Goal: Ask a question: Seek information or help from site administrators or community

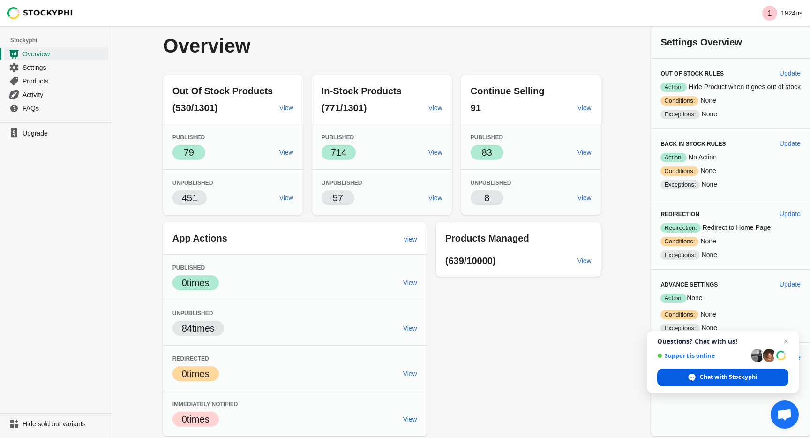
click at [710, 378] on span "Chat with Stockyphi" at bounding box center [729, 377] width 58 height 8
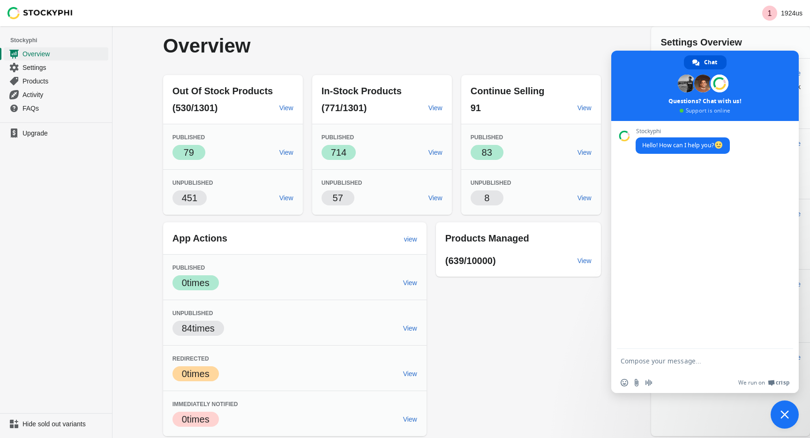
click at [687, 360] on textarea "Compose your message..." at bounding box center [695, 361] width 148 height 8
type textarea "we just had nearly 100 products marked as sold out over night"
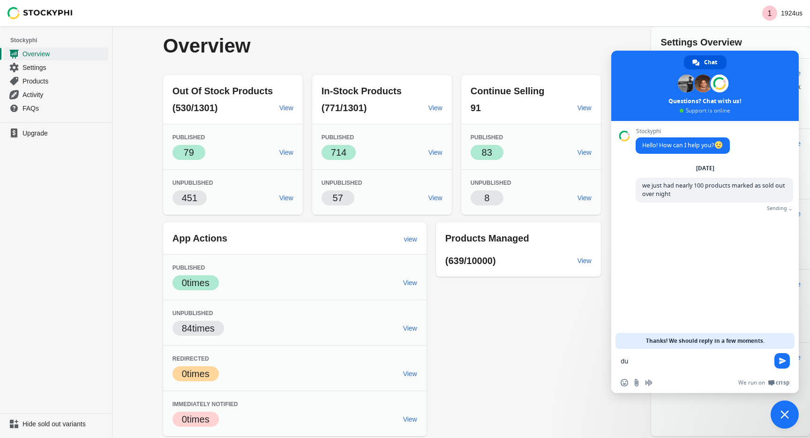
type textarea "d"
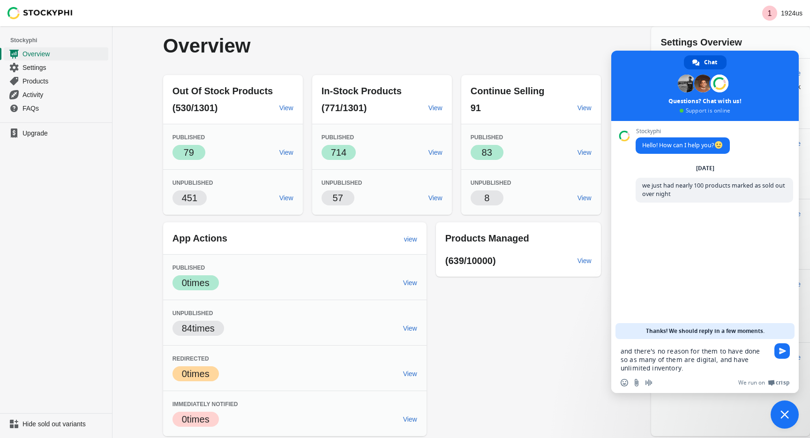
type textarea "and there's no reason for them to have done so as many of them are digital, and…"
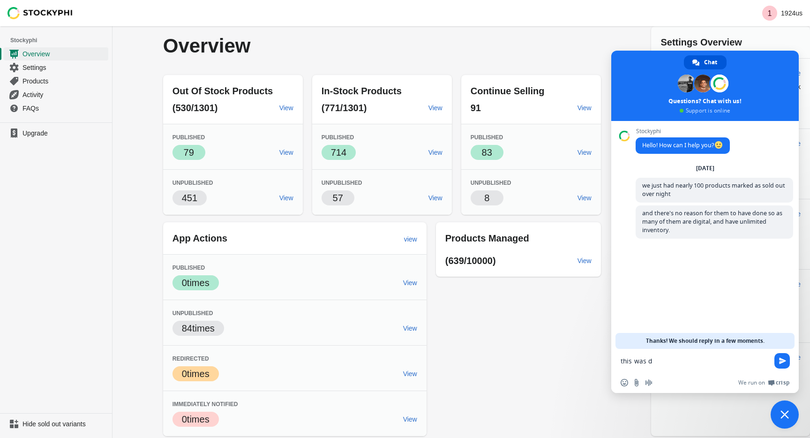
type textarea "this was du"
type textarea "I need to know why this is happening immediately."
type textarea "hello?"
click at [471, 368] on div "Out Of Stock Products (530/1301) View Published Success 79 View Unpublished 451…" at bounding box center [377, 252] width 447 height 368
click at [511, 68] on div "Out Of Stock Products (530/1301) View Published Success 79 View Unpublished 451…" at bounding box center [377, 252] width 447 height 368
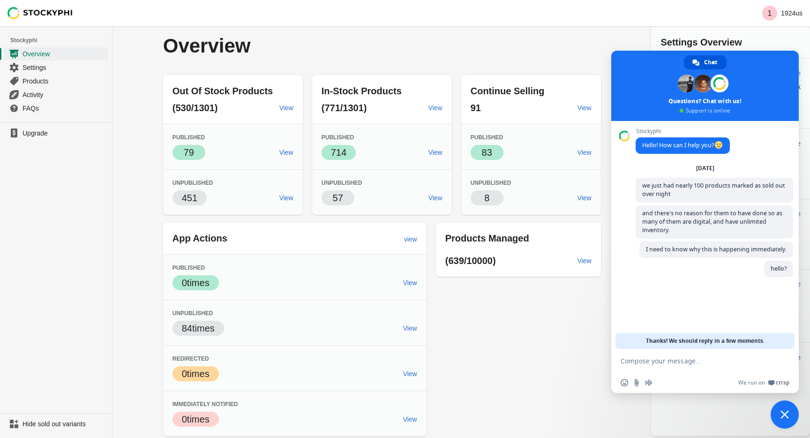
click at [474, 337] on div "Out Of Stock Products (530/1301) View Published Success 79 View Unpublished 451…" at bounding box center [377, 252] width 447 height 368
click at [780, 409] on span "Close chat" at bounding box center [785, 414] width 28 height 28
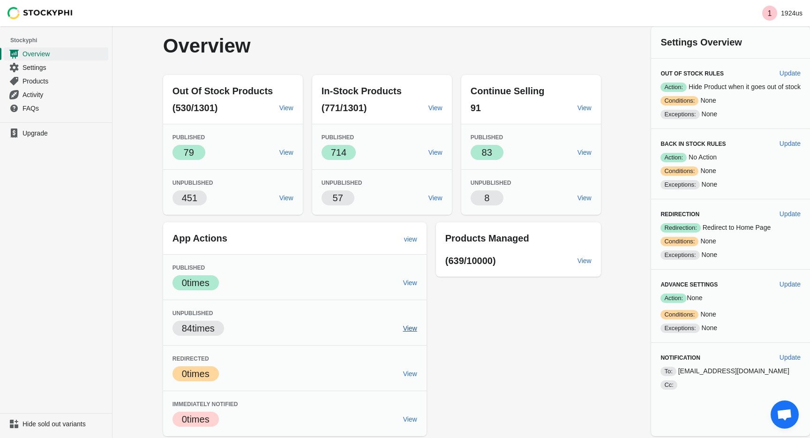
click at [406, 326] on span "View" at bounding box center [410, 328] width 14 height 8
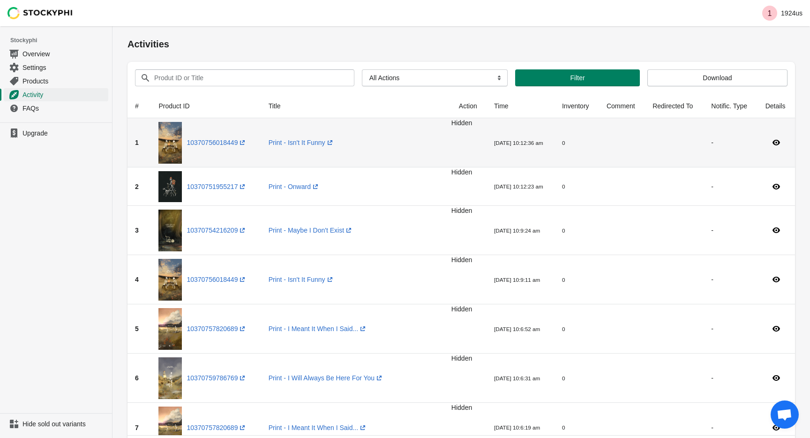
click at [563, 143] on small "0" at bounding box center [563, 143] width 3 height 6
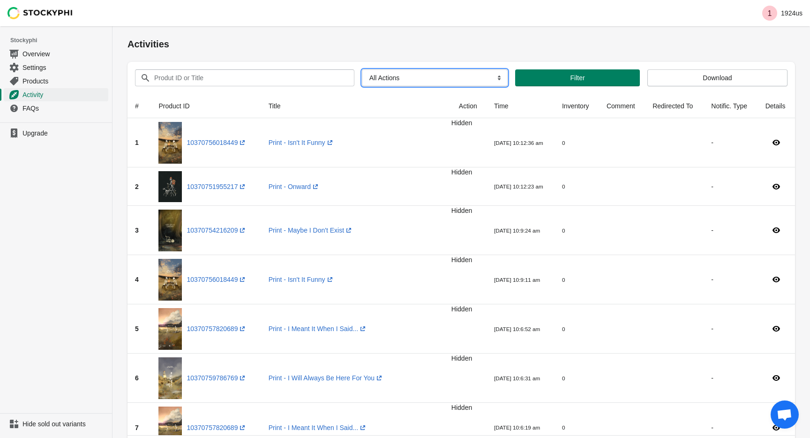
select select "show_product"
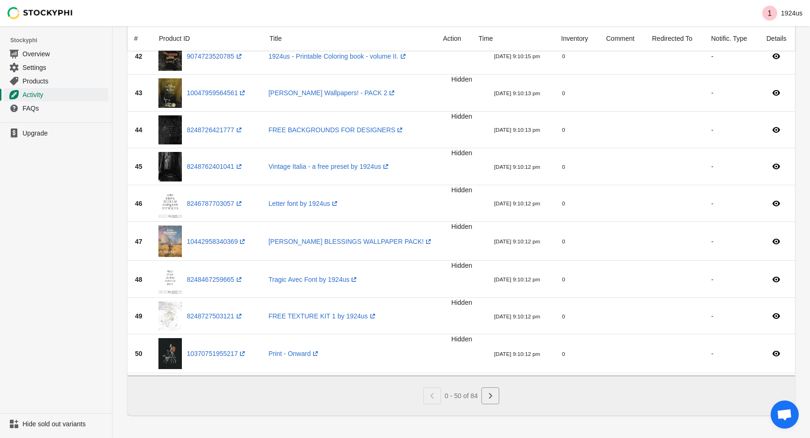
scroll to position [1764, 0]
click at [495, 394] on icon "Next" at bounding box center [490, 395] width 9 height 9
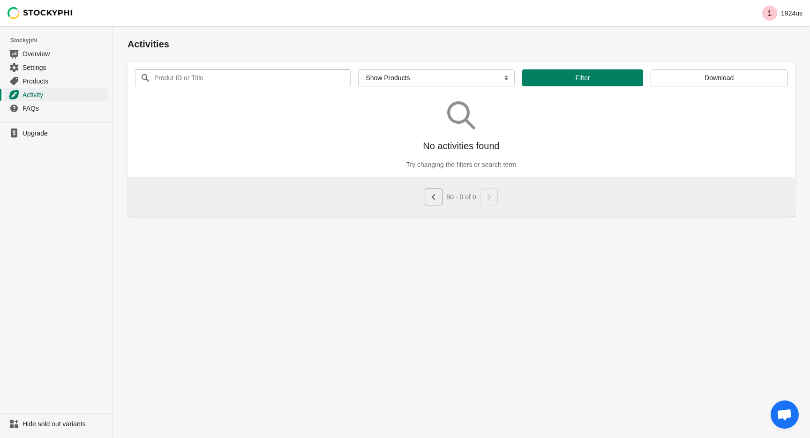
scroll to position [0, 0]
click at [434, 200] on icon "Previous" at bounding box center [433, 196] width 9 height 9
click at [38, 53] on span "Overview" at bounding box center [65, 53] width 84 height 9
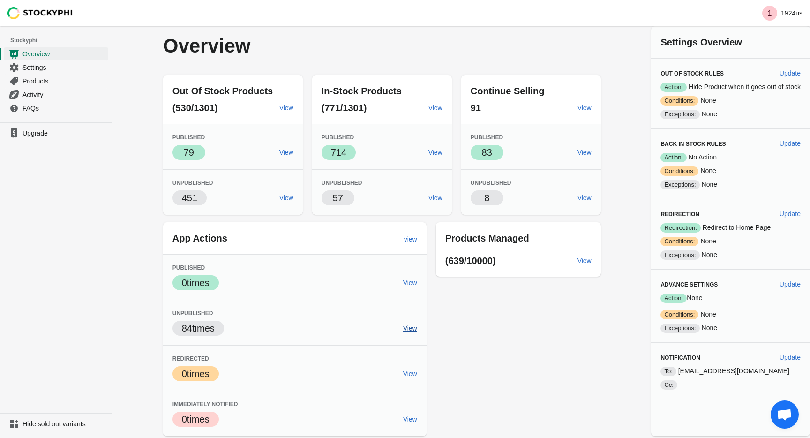
click at [409, 329] on span "View" at bounding box center [410, 328] width 14 height 8
click at [407, 328] on span "View" at bounding box center [410, 328] width 14 height 8
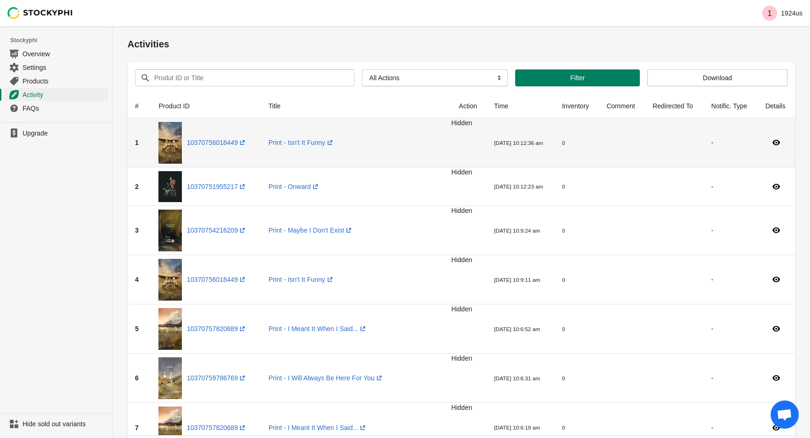
click at [358, 152] on td "Print - Isn't It Funny (opens a new window)" at bounding box center [356, 142] width 190 height 49
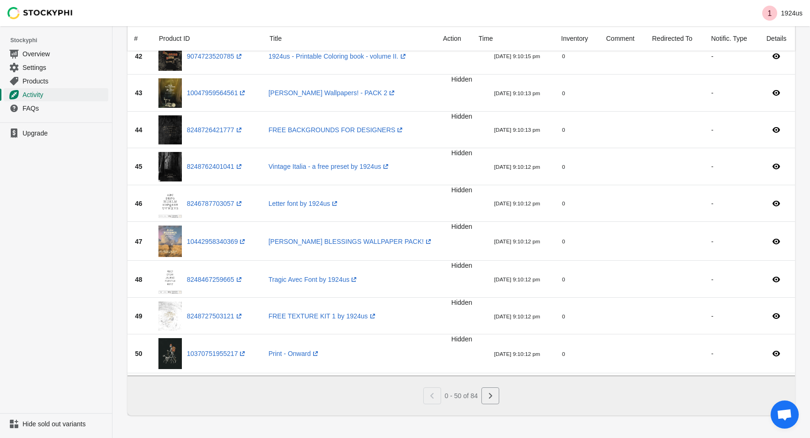
scroll to position [1764, 0]
click at [492, 396] on icon "Next" at bounding box center [490, 395] width 9 height 9
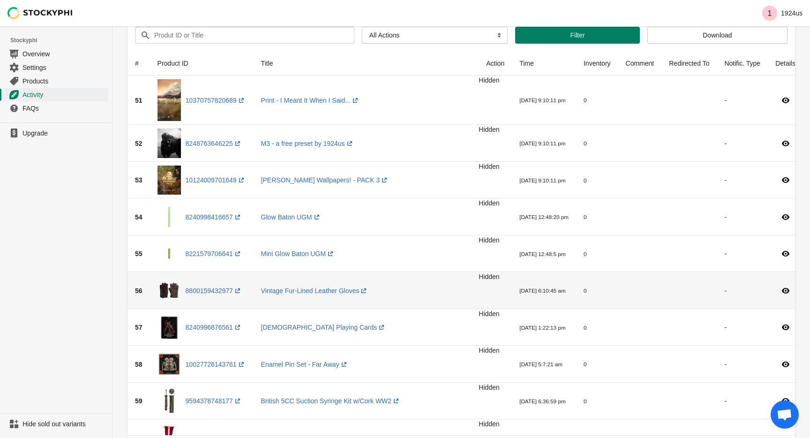
scroll to position [44, 0]
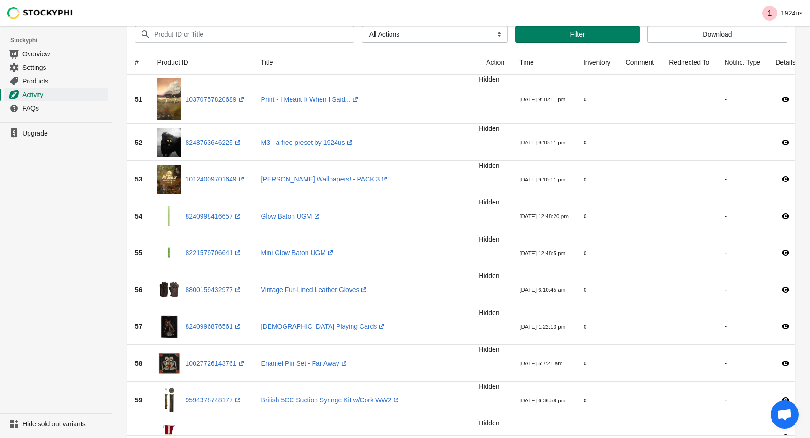
click at [787, 417] on span "Open chat" at bounding box center [784, 415] width 15 height 13
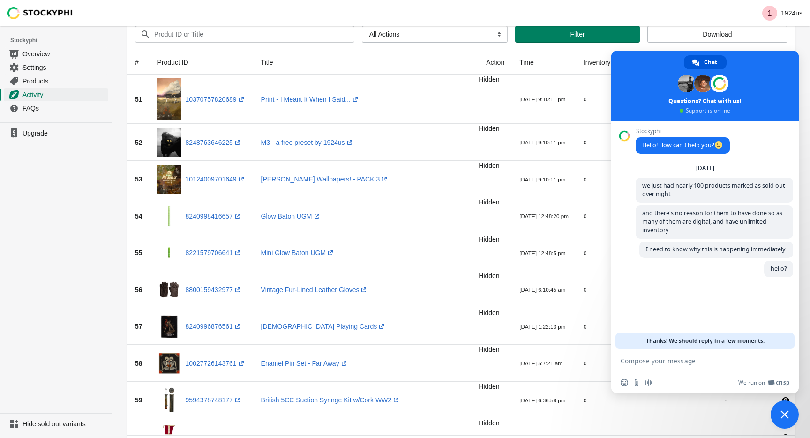
click at [718, 362] on textarea "Compose your message..." at bounding box center [695, 361] width 148 height 8
type textarea "h"
type textarea "Hello can someone help!?"
click at [700, 86] on span at bounding box center [703, 84] width 18 height 18
click at [687, 86] on span at bounding box center [687, 84] width 18 height 18
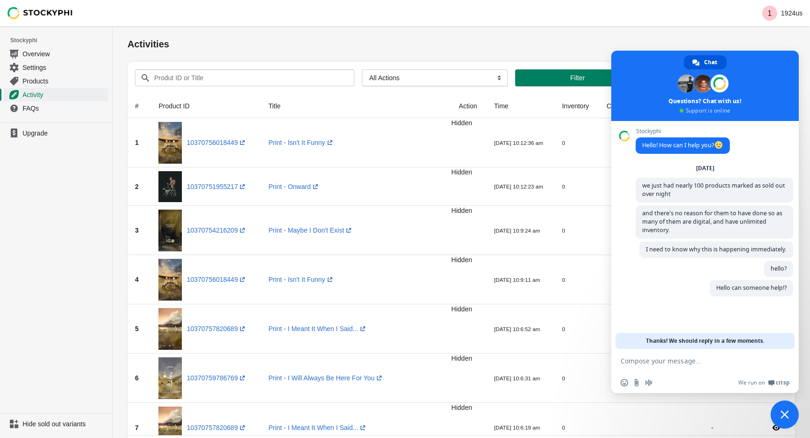
click at [785, 407] on span "Close chat" at bounding box center [785, 414] width 28 height 28
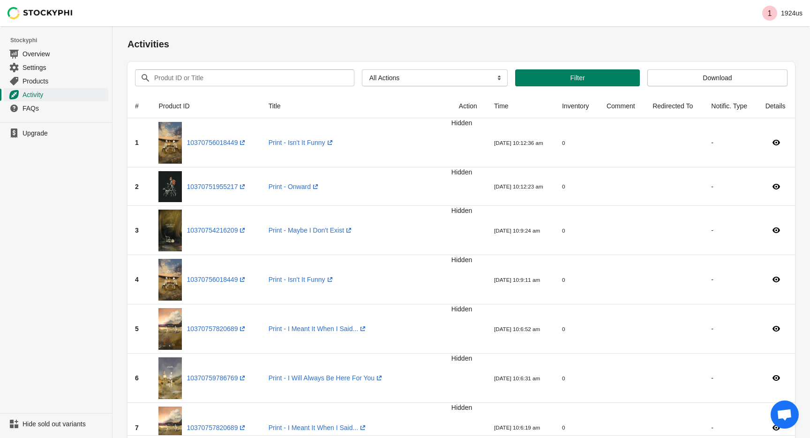
click at [794, 415] on span "Open chat" at bounding box center [785, 414] width 28 height 28
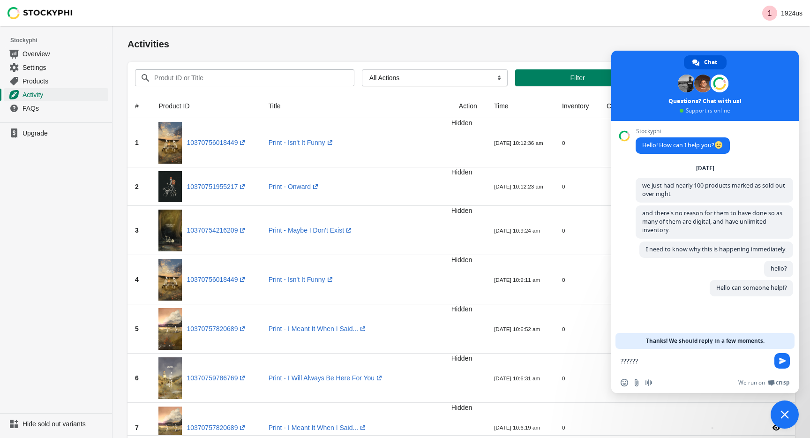
type textarea "???????"
click at [598, 51] on div "Activities" at bounding box center [462, 44] width 668 height 17
click at [785, 414] on span "Close chat" at bounding box center [785, 414] width 8 height 8
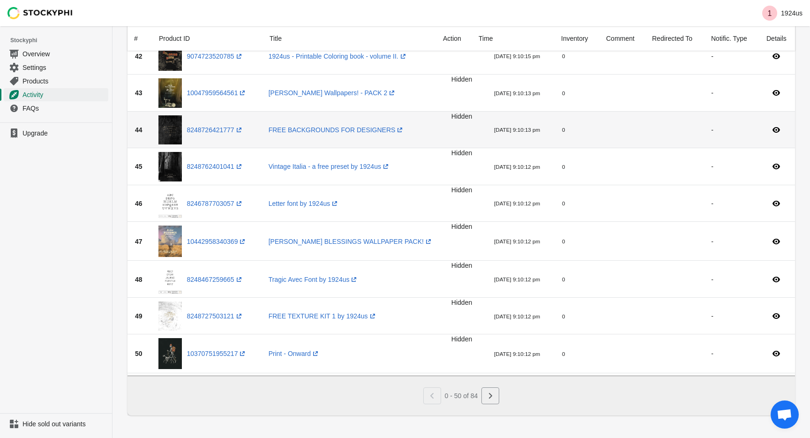
scroll to position [1764, 0]
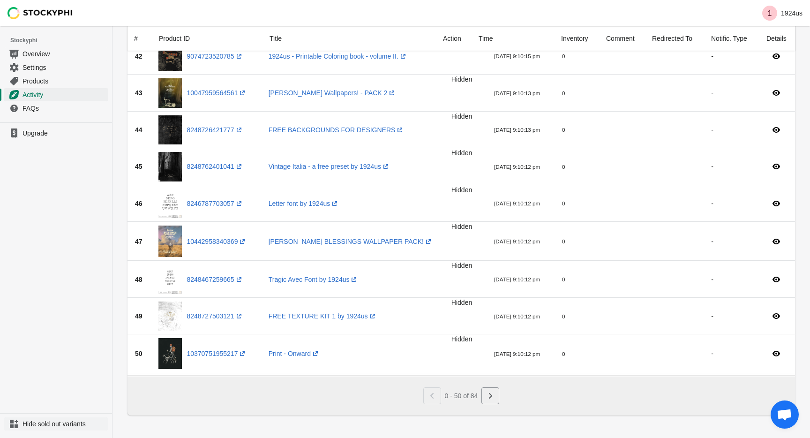
click at [58, 426] on span "Hide sold out variants" at bounding box center [65, 423] width 84 height 9
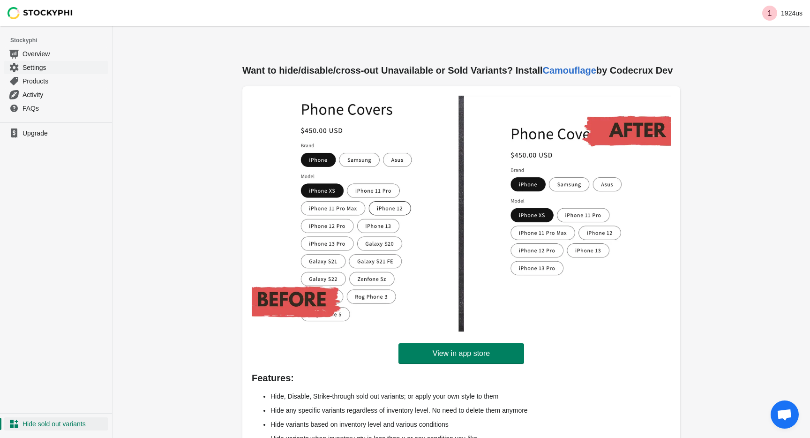
click at [37, 70] on span "Settings" at bounding box center [65, 67] width 84 height 9
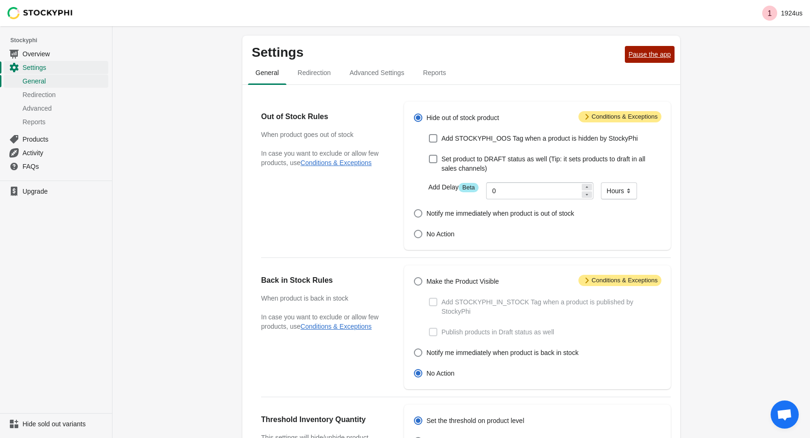
click at [646, 46] on button "Pause the app" at bounding box center [650, 54] width 50 height 17
click at [788, 424] on span "Open chat" at bounding box center [785, 414] width 28 height 28
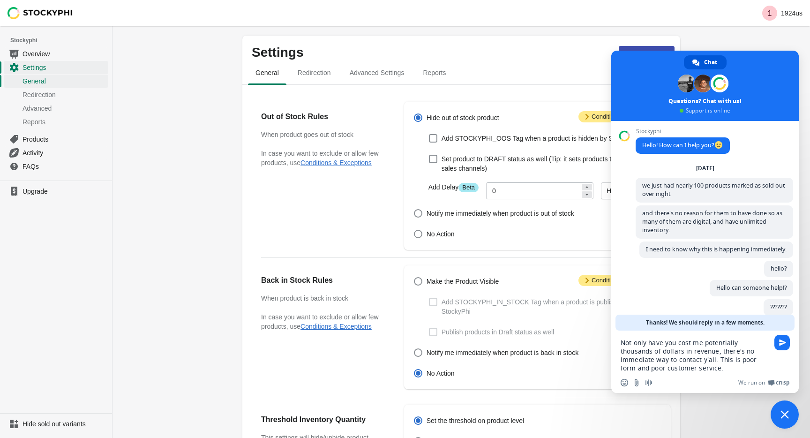
type textarea "Not only have you cost me potentially thousands of dollars in revenue, there's …"
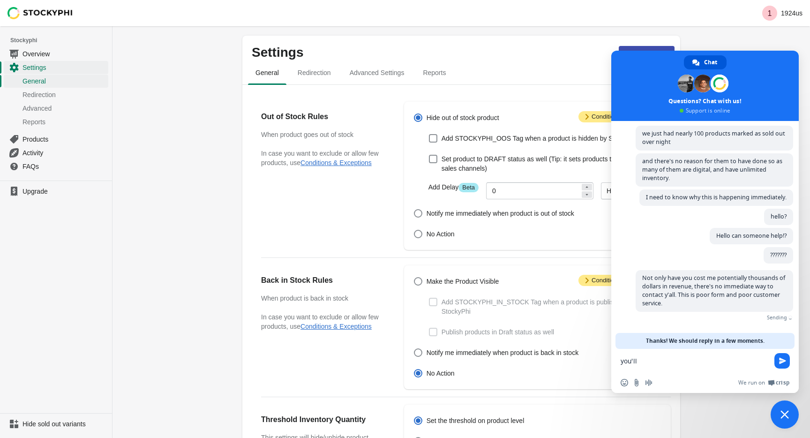
scroll to position [38, 0]
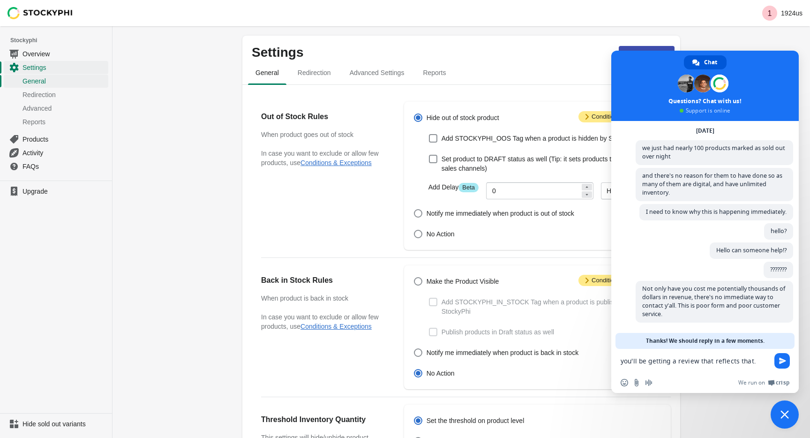
type textarea "you'll be getting a review that reflects that."
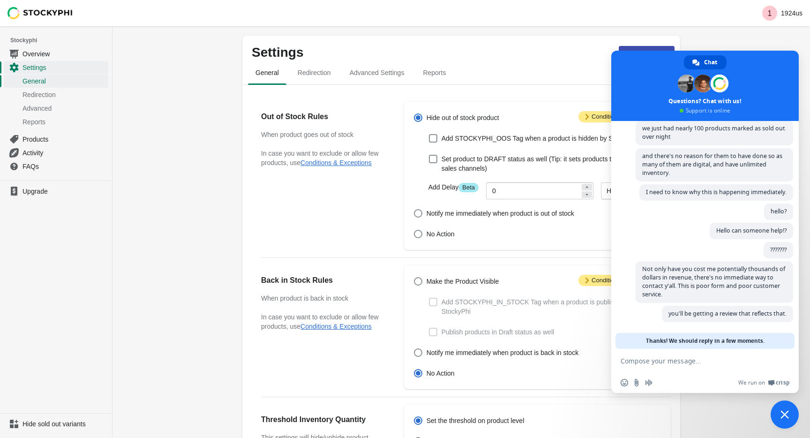
scroll to position [57, 0]
click at [701, 34] on div "Settings Resume the app General Redirection Advanced Settings Reports General R…" at bounding box center [462, 355] width 698 height 658
click at [781, 401] on div "Close chat" at bounding box center [785, 414] width 28 height 28
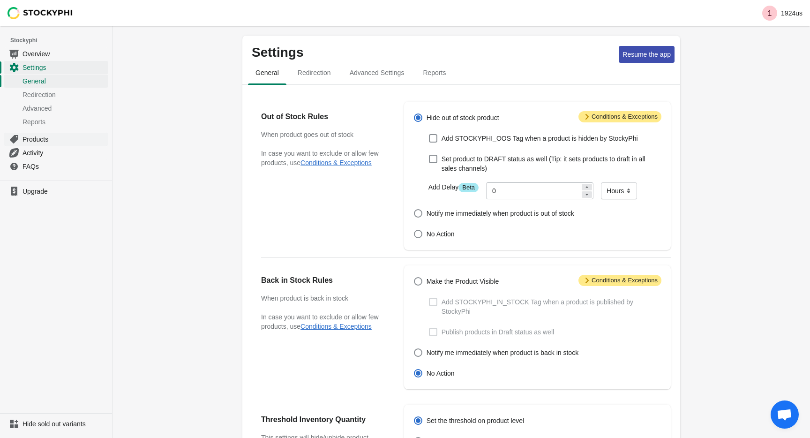
click at [35, 137] on span "Products" at bounding box center [65, 139] width 84 height 9
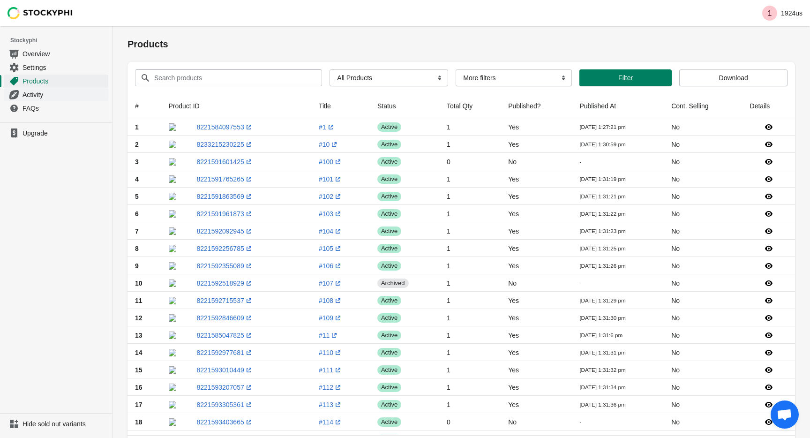
click at [58, 94] on span "Activity" at bounding box center [65, 94] width 84 height 9
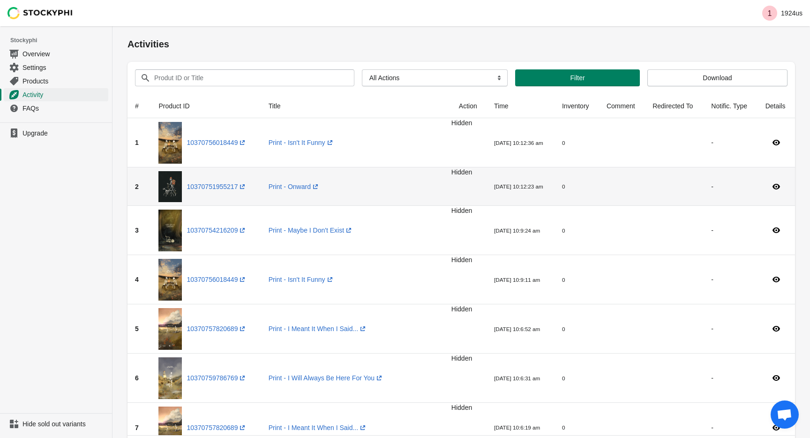
scroll to position [57, 0]
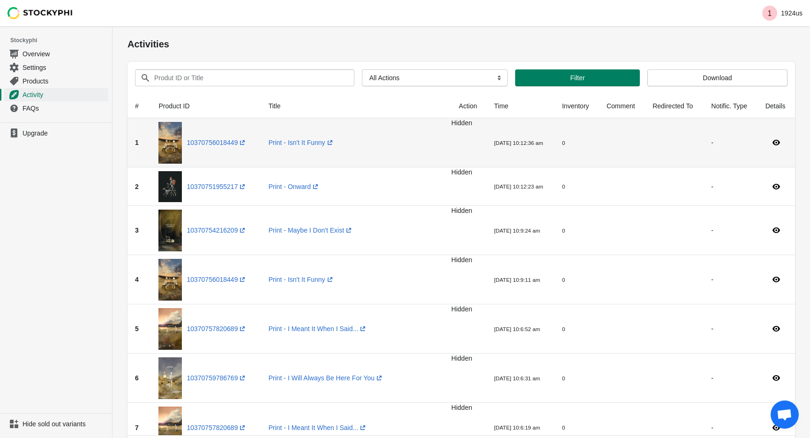
click at [609, 150] on td at bounding box center [622, 142] width 46 height 49
click at [565, 146] on td "0" at bounding box center [577, 142] width 45 height 49
click at [562, 143] on small "0" at bounding box center [563, 143] width 3 height 6
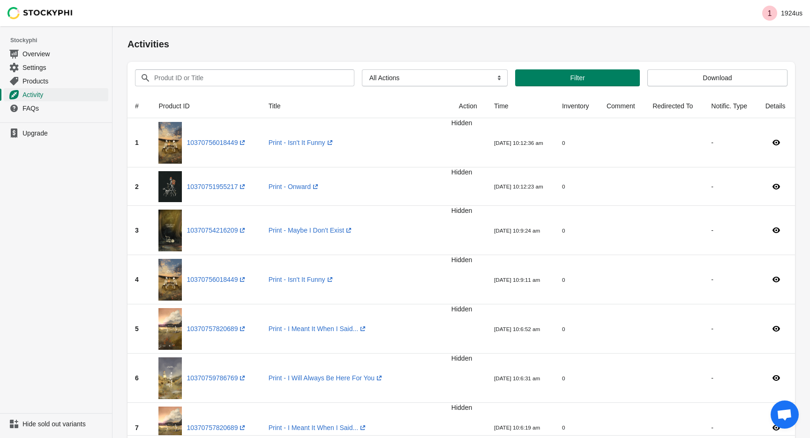
click at [789, 420] on span "Open chat" at bounding box center [784, 415] width 15 height 13
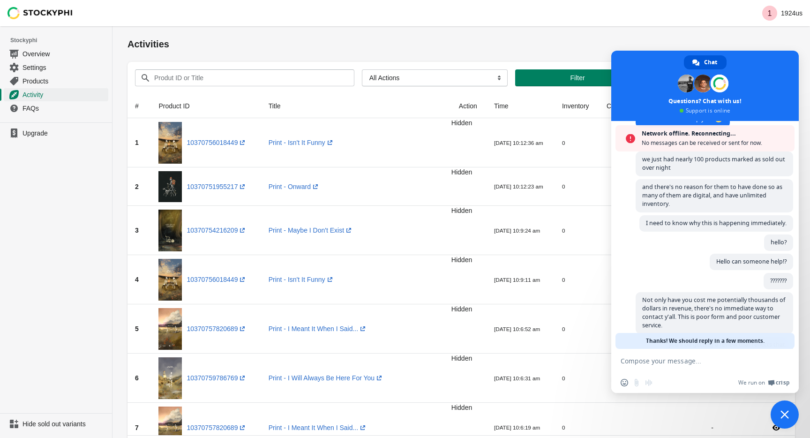
scroll to position [87, 0]
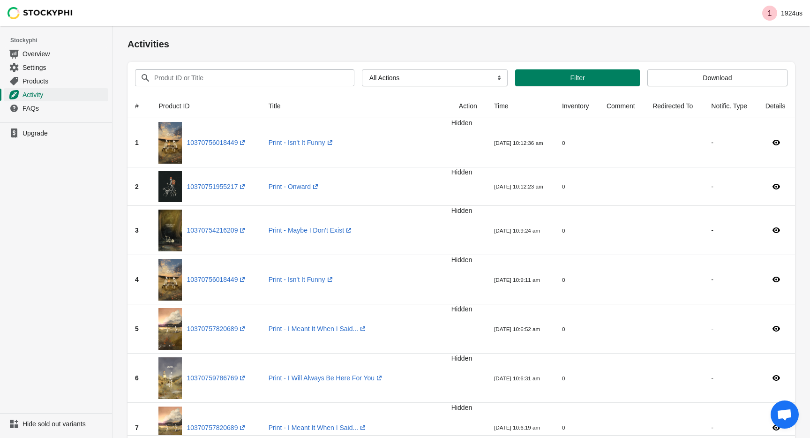
scroll to position [57, 0]
click at [787, 419] on span "Open chat" at bounding box center [784, 415] width 15 height 13
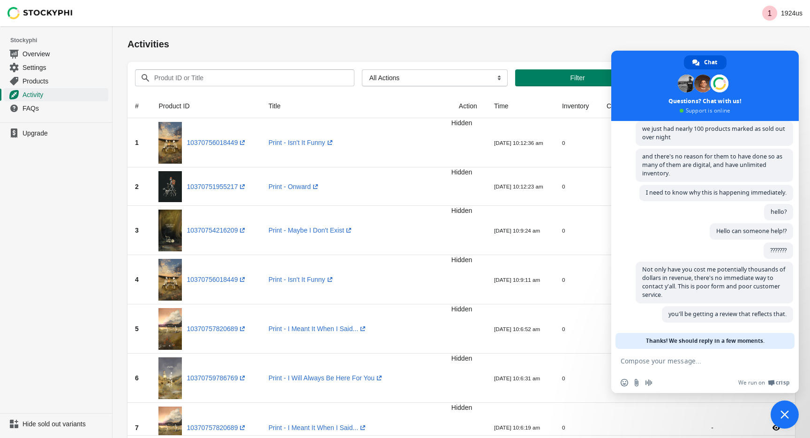
click at [630, 32] on div "Activities" at bounding box center [462, 44] width 668 height 36
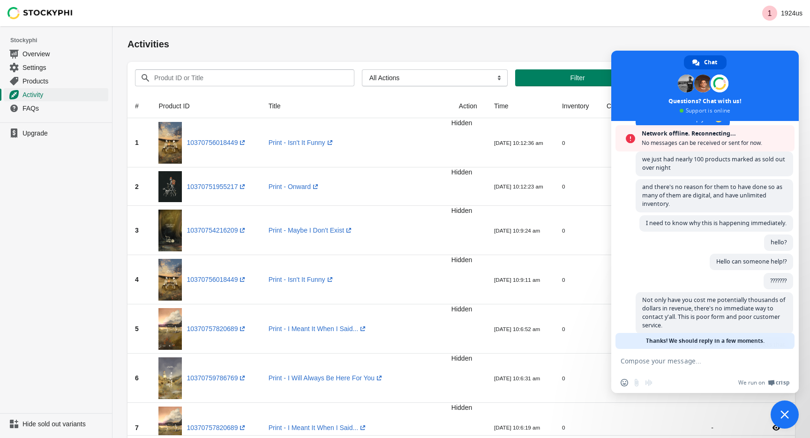
scroll to position [87, 0]
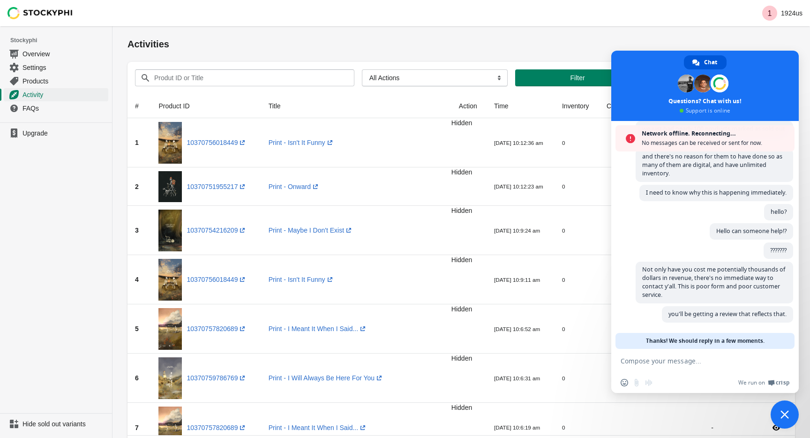
click at [787, 408] on span "Close chat" at bounding box center [785, 414] width 28 height 28
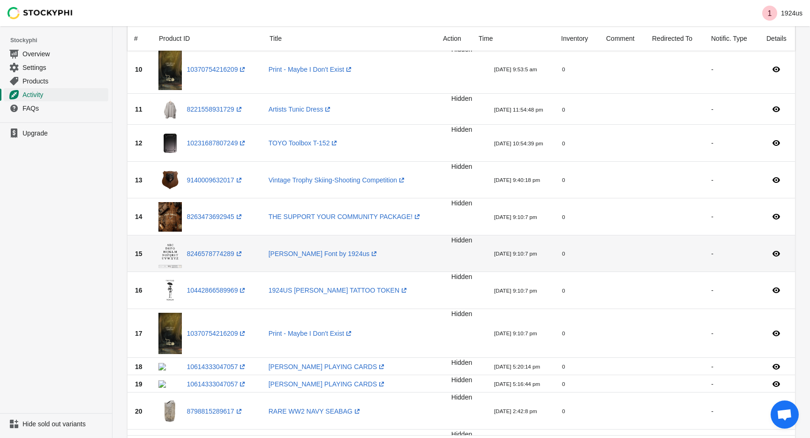
scroll to position [508, 0]
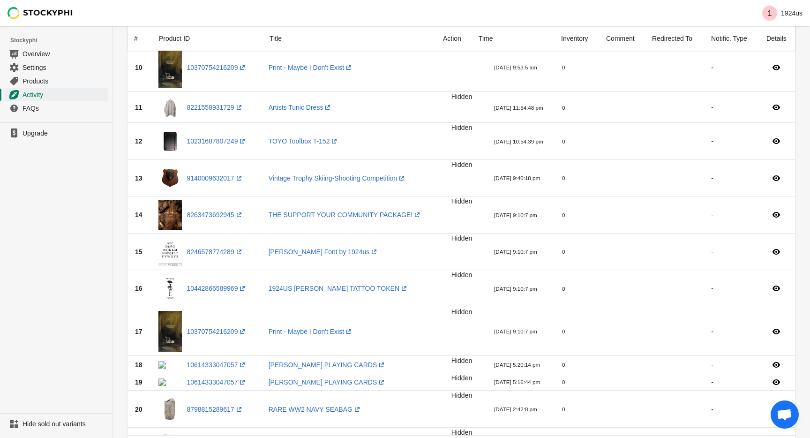
click at [485, 3] on div "1 1924us" at bounding box center [462, 13] width 698 height 26
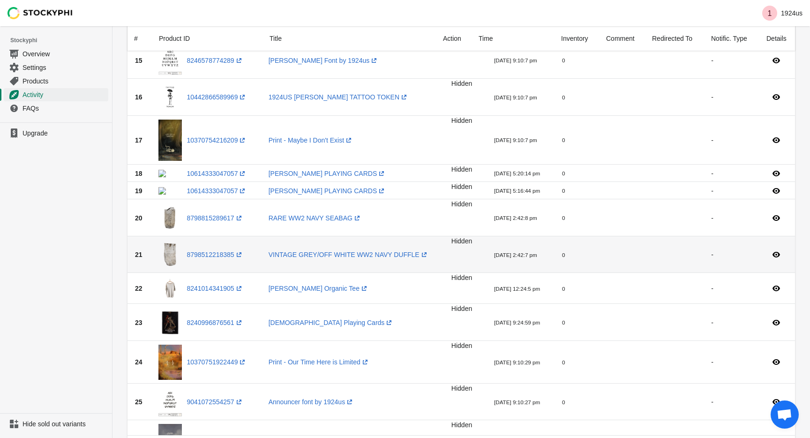
scroll to position [699, 0]
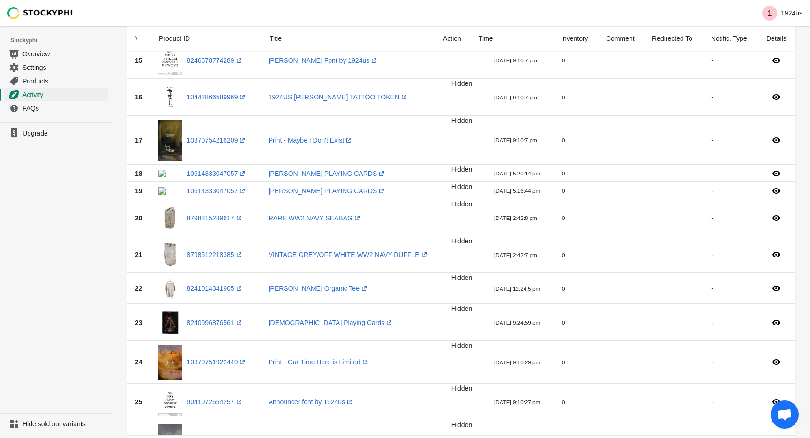
click at [513, 0] on div "1 1924us" at bounding box center [462, 13] width 698 height 26
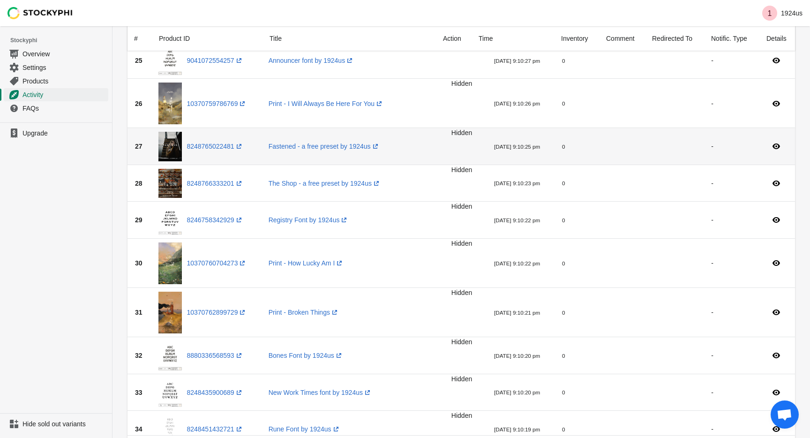
scroll to position [1042, 0]
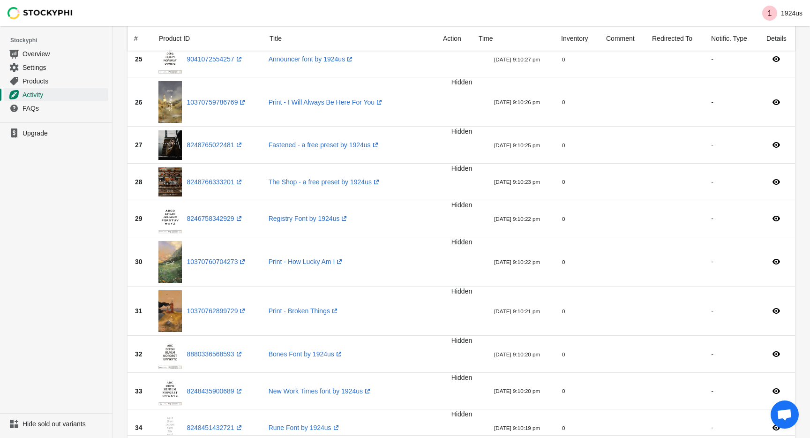
click at [443, 1] on div "1 1924us" at bounding box center [462, 13] width 698 height 26
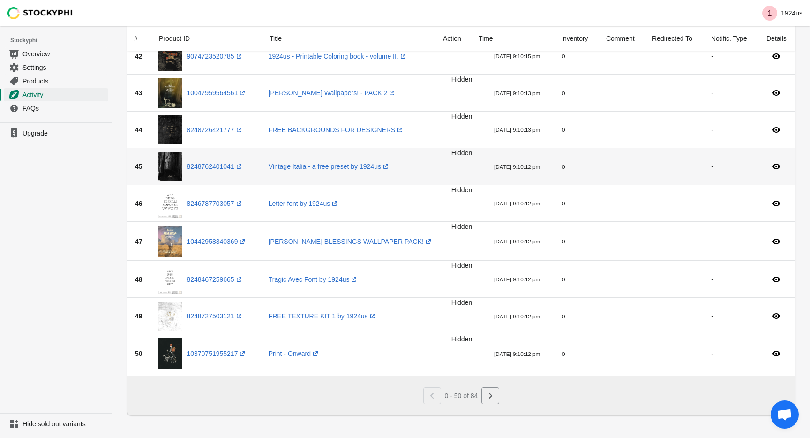
scroll to position [1764, 0]
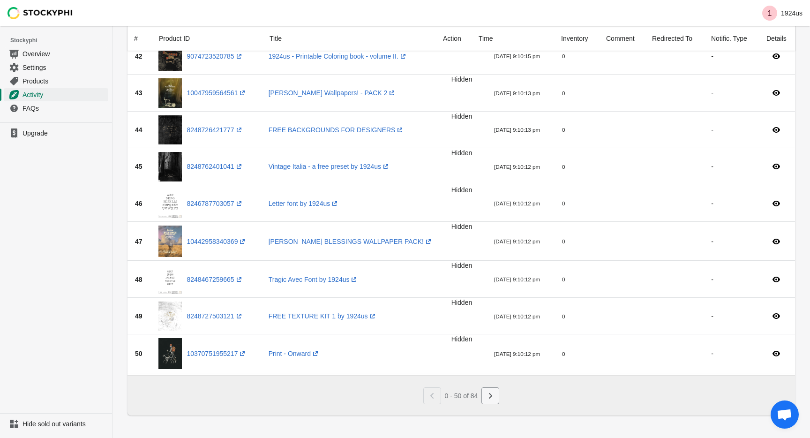
click at [490, 401] on button "Next" at bounding box center [490, 395] width 18 height 17
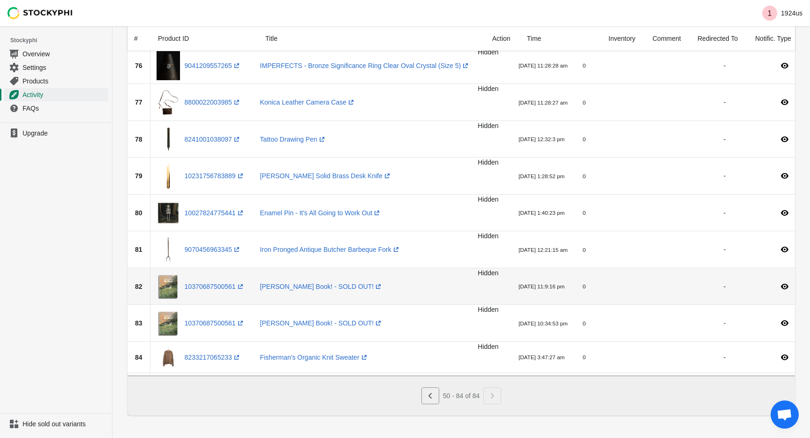
scroll to position [1000, 0]
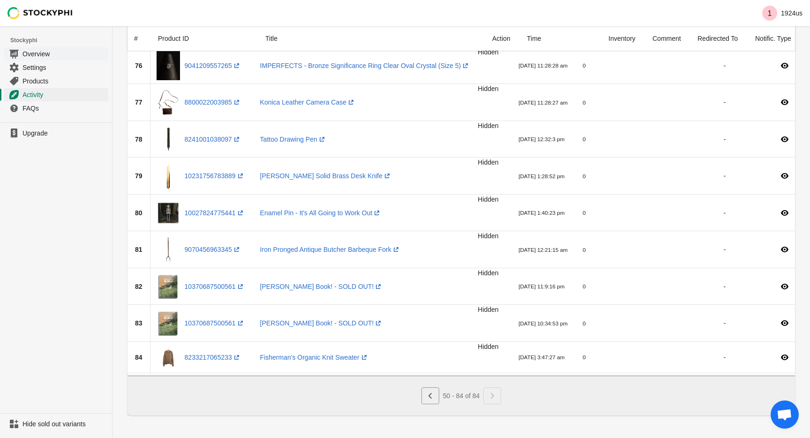
click at [44, 53] on span "Overview" at bounding box center [65, 53] width 84 height 9
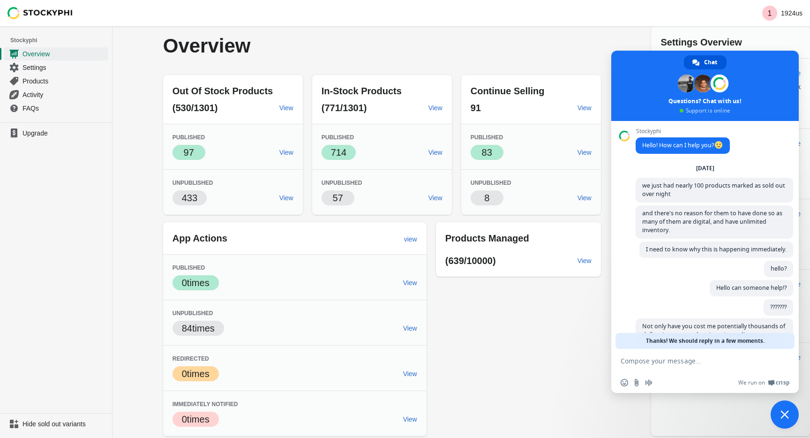
scroll to position [57, 0]
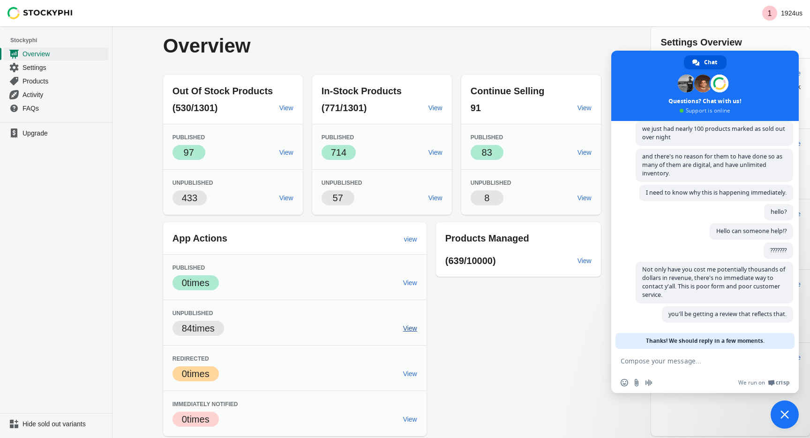
click at [413, 328] on span "View" at bounding box center [410, 328] width 14 height 8
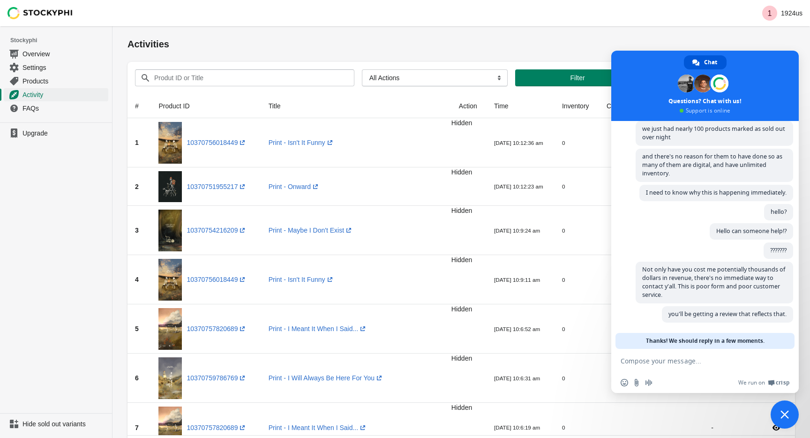
click at [527, 53] on div "Activities" at bounding box center [462, 44] width 668 height 36
click at [782, 403] on span "Close chat" at bounding box center [785, 414] width 28 height 28
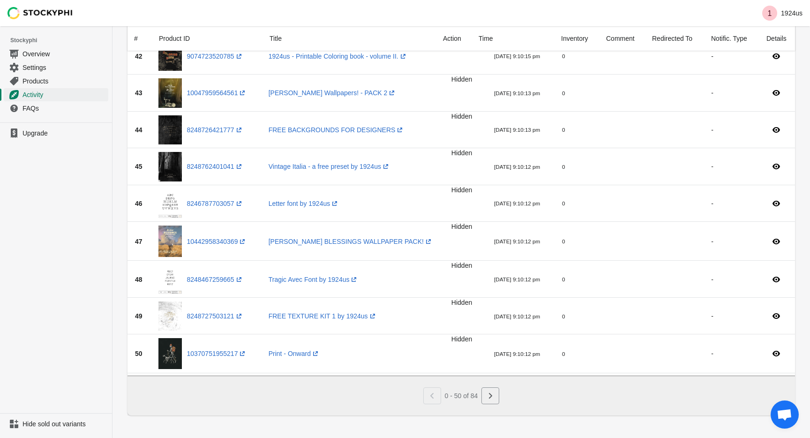
scroll to position [1764, 0]
click at [53, 109] on span "FAQs" at bounding box center [65, 108] width 84 height 9
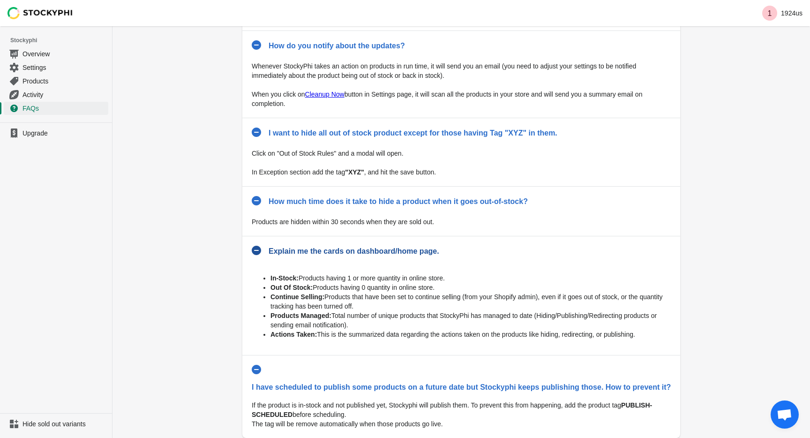
scroll to position [349, 0]
click at [46, 9] on img at bounding box center [41, 13] width 66 height 12
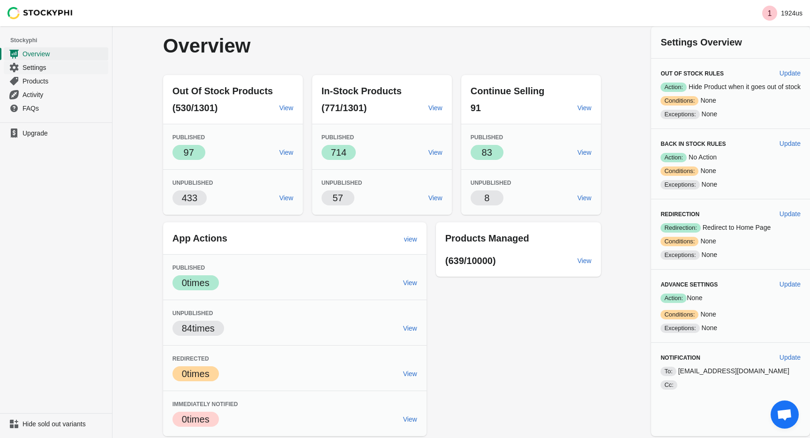
click at [52, 66] on span "Settings" at bounding box center [65, 67] width 84 height 9
click at [783, 409] on span "Open chat" at bounding box center [785, 414] width 28 height 28
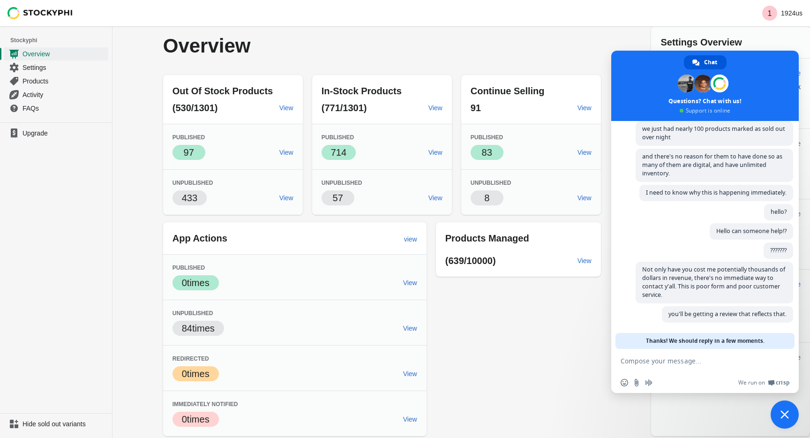
click at [712, 366] on form at bounding box center [695, 361] width 148 height 25
click at [704, 369] on form at bounding box center [695, 361] width 148 height 25
click at [690, 362] on textarea "Compose your message..." at bounding box center [695, 361] width 148 height 8
type textarea "It's now been an hour."
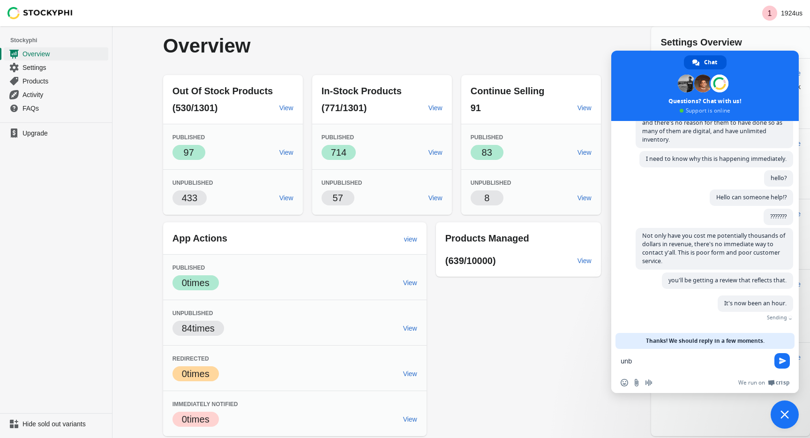
scroll to position [76, 0]
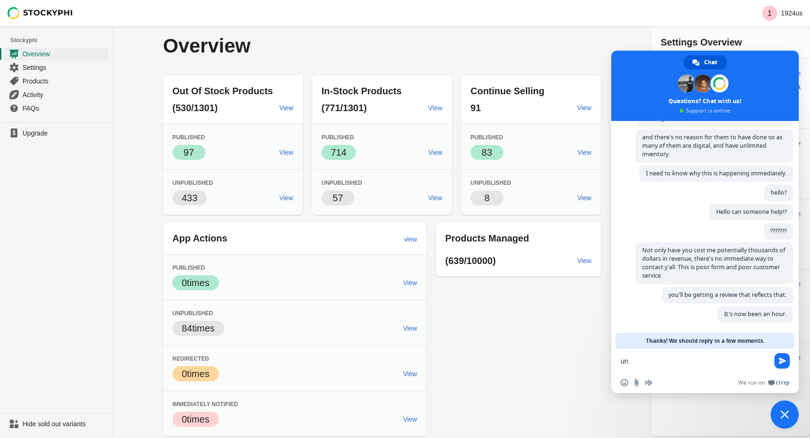
type textarea "u"
